Goal: Complete application form

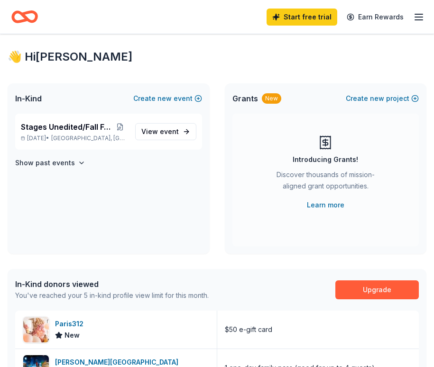
click at [418, 17] on line "button" at bounding box center [419, 17] width 8 height 0
click at [92, 134] on div "Stages Unedited/Fall Fundraiser [DATE] • [GEOGRAPHIC_DATA], [GEOGRAPHIC_DATA]" at bounding box center [74, 131] width 107 height 21
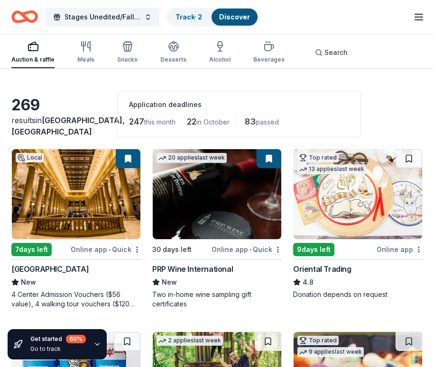
scroll to position [27, 0]
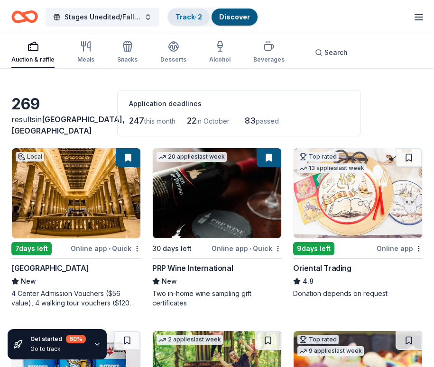
click at [195, 16] on link "Track · 2" at bounding box center [188, 17] width 27 height 8
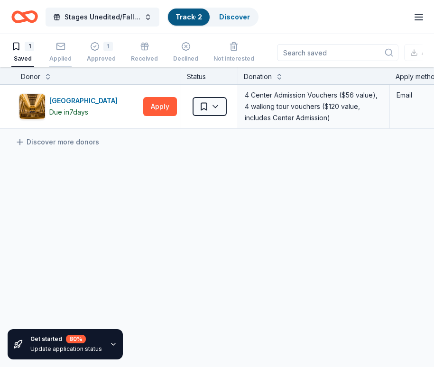
click at [62, 49] on rect "button" at bounding box center [60, 46] width 8 height 6
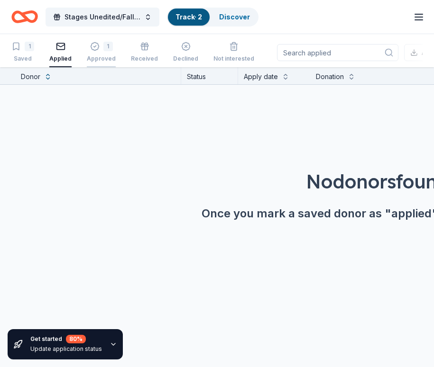
click at [88, 52] on div "1 Approved" at bounding box center [101, 52] width 29 height 21
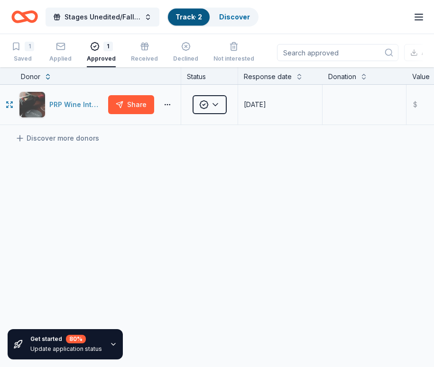
click at [63, 107] on div "PRP Wine International" at bounding box center [76, 104] width 55 height 11
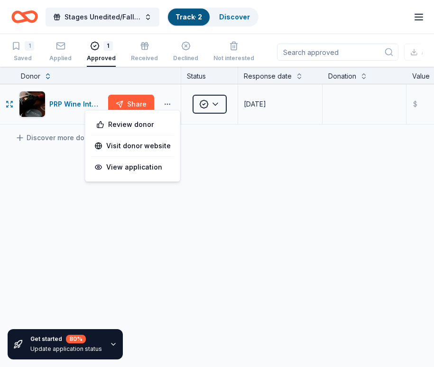
click at [169, 106] on button "button" at bounding box center [167, 104] width 19 height 8
click at [154, 173] on div "View application" at bounding box center [132, 167] width 83 height 17
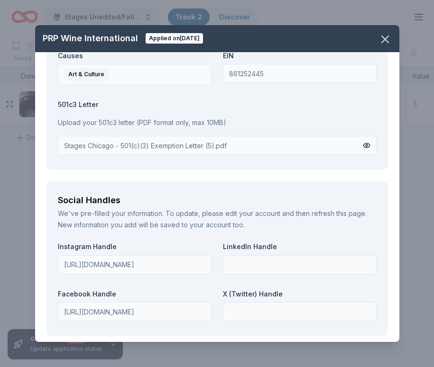
scroll to position [1277, 0]
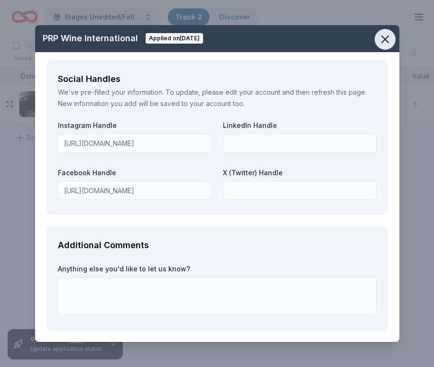
click at [386, 37] on icon "button" at bounding box center [385, 39] width 7 height 7
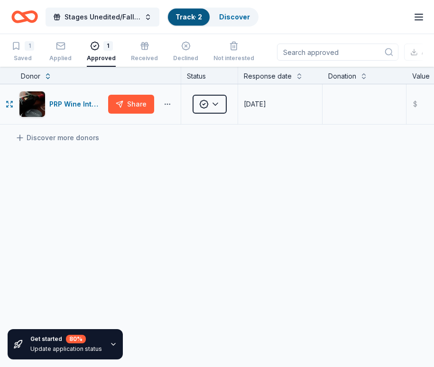
click at [166, 102] on button "button" at bounding box center [167, 104] width 19 height 8
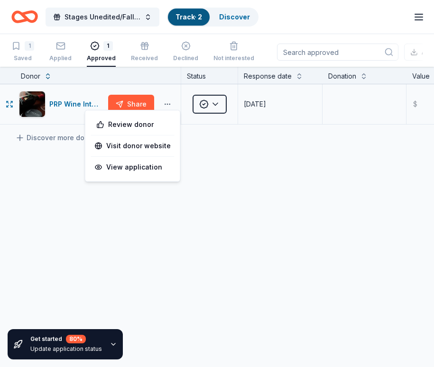
click at [166, 102] on button "button" at bounding box center [167, 104] width 19 height 8
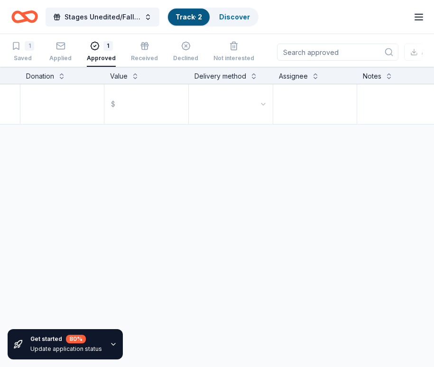
scroll to position [0, 325]
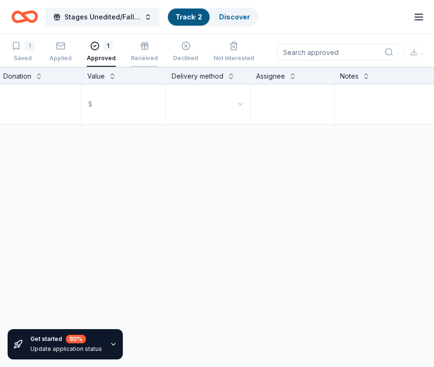
click at [148, 48] on div "button" at bounding box center [144, 45] width 27 height 9
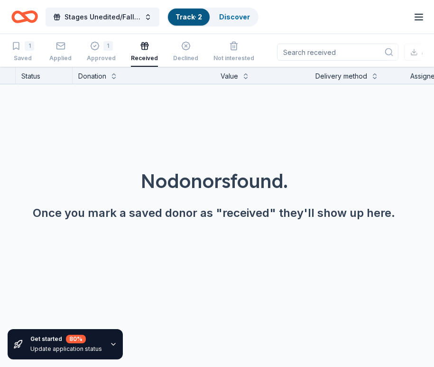
scroll to position [0, 168]
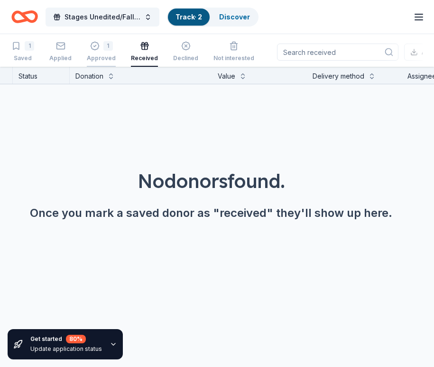
click at [100, 51] on div "1 Approved" at bounding box center [101, 51] width 29 height 21
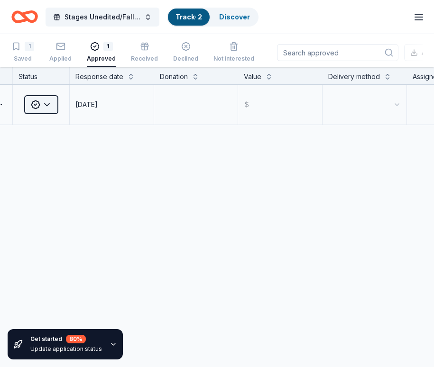
click at [43, 106] on html "Stages Unedited/Fall Fundraiser Track · 2 Discover Start free trial Earn Reward…" at bounding box center [217, 183] width 434 height 367
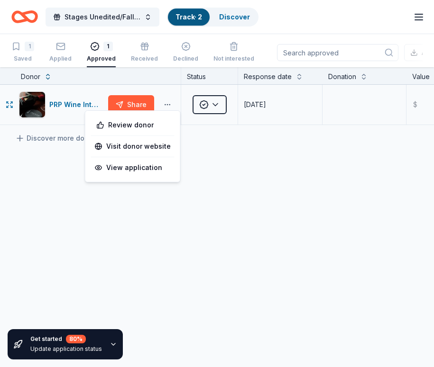
click at [169, 102] on button "button" at bounding box center [167, 105] width 19 height 8
click at [143, 145] on link "Visit donor website" at bounding box center [133, 146] width 76 height 11
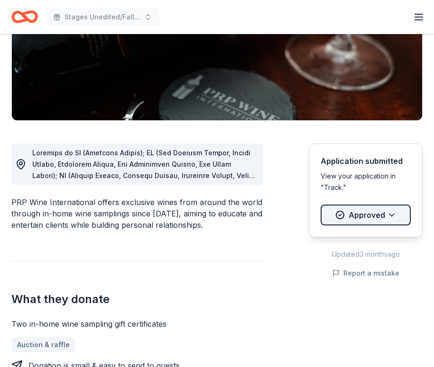
scroll to position [170, 0]
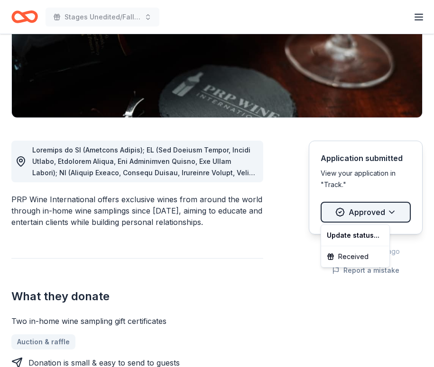
click at [382, 197] on html "Stages Unedited/Fall Fundraiser Start free trial Earn Rewards Due in 30 days Sh…" at bounding box center [217, 13] width 434 height 367
click at [274, 197] on html "Stages Unedited/Fall Fundraiser Start free trial Earn Rewards Due in 30 days Sh…" at bounding box center [217, 13] width 434 height 367
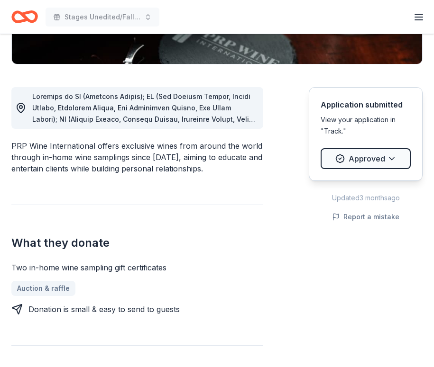
scroll to position [224, 0]
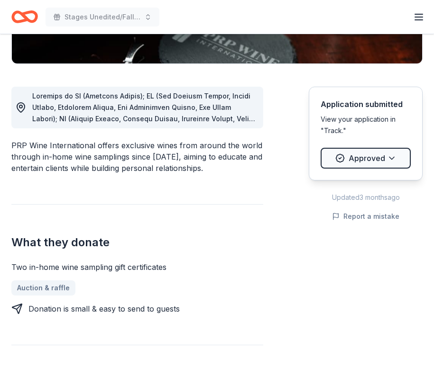
click at [224, 119] on span at bounding box center [143, 255] width 223 height 327
click at [251, 119] on span at bounding box center [143, 255] width 223 height 327
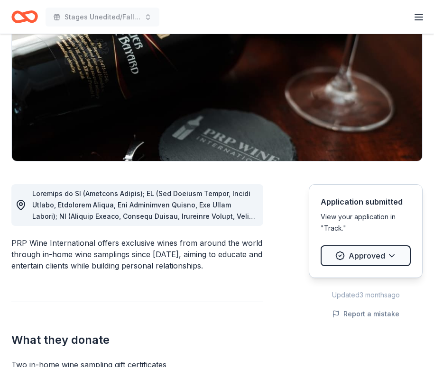
scroll to position [136, 0]
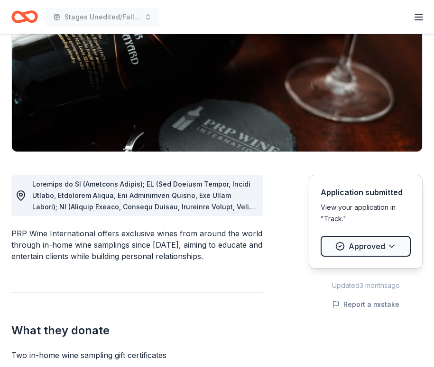
click at [236, 198] on span at bounding box center [143, 343] width 223 height 327
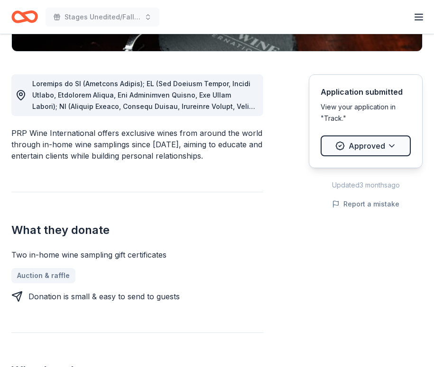
scroll to position [310, 0]
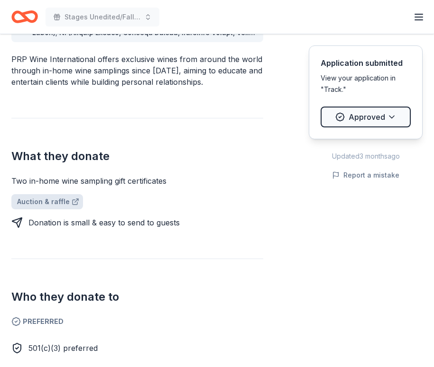
click at [50, 204] on link "Auction & raffle" at bounding box center [47, 201] width 72 height 15
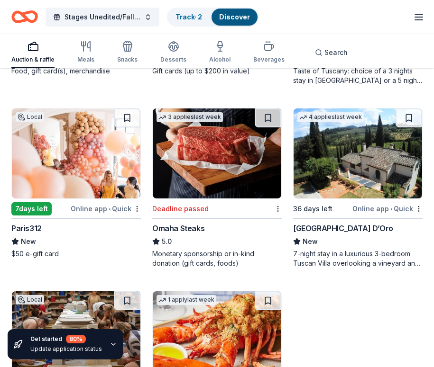
scroll to position [973, 0]
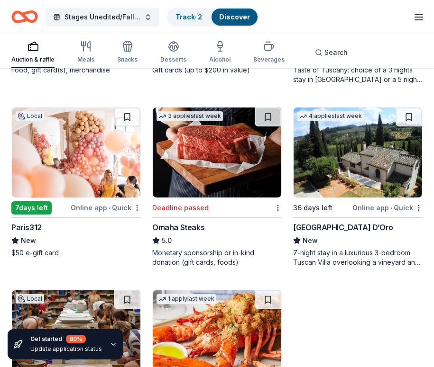
click at [315, 227] on div "[GEOGRAPHIC_DATA] D’Oro" at bounding box center [343, 227] width 100 height 11
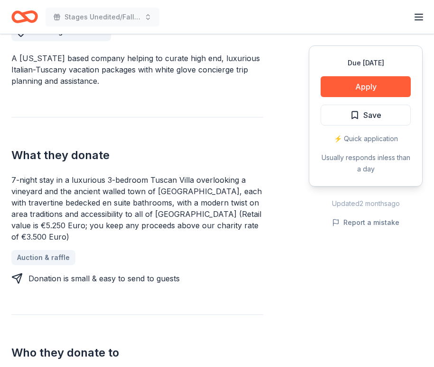
scroll to position [286, 0]
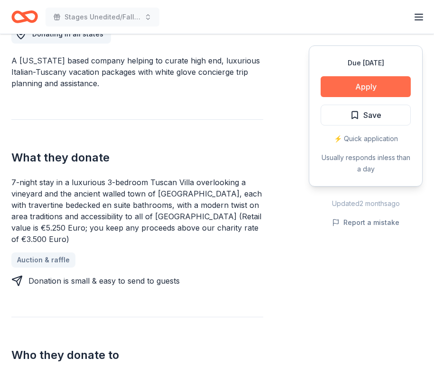
click at [344, 82] on button "Apply" at bounding box center [365, 86] width 90 height 21
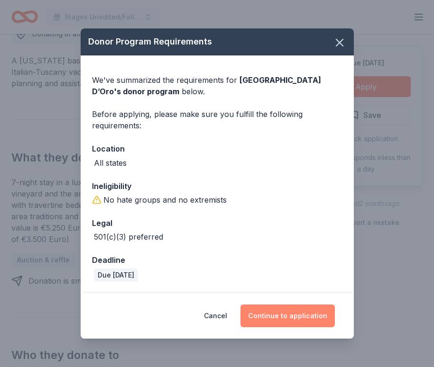
click at [289, 317] on button "Continue to application" at bounding box center [287, 316] width 94 height 23
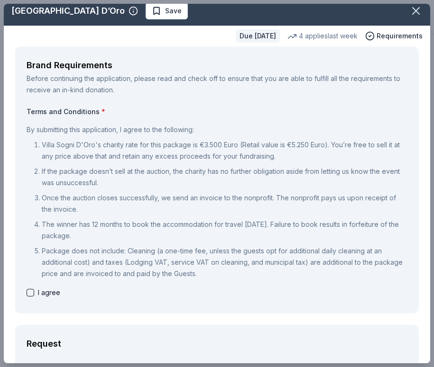
scroll to position [6, 0]
